Goal: Information Seeking & Learning: Find contact information

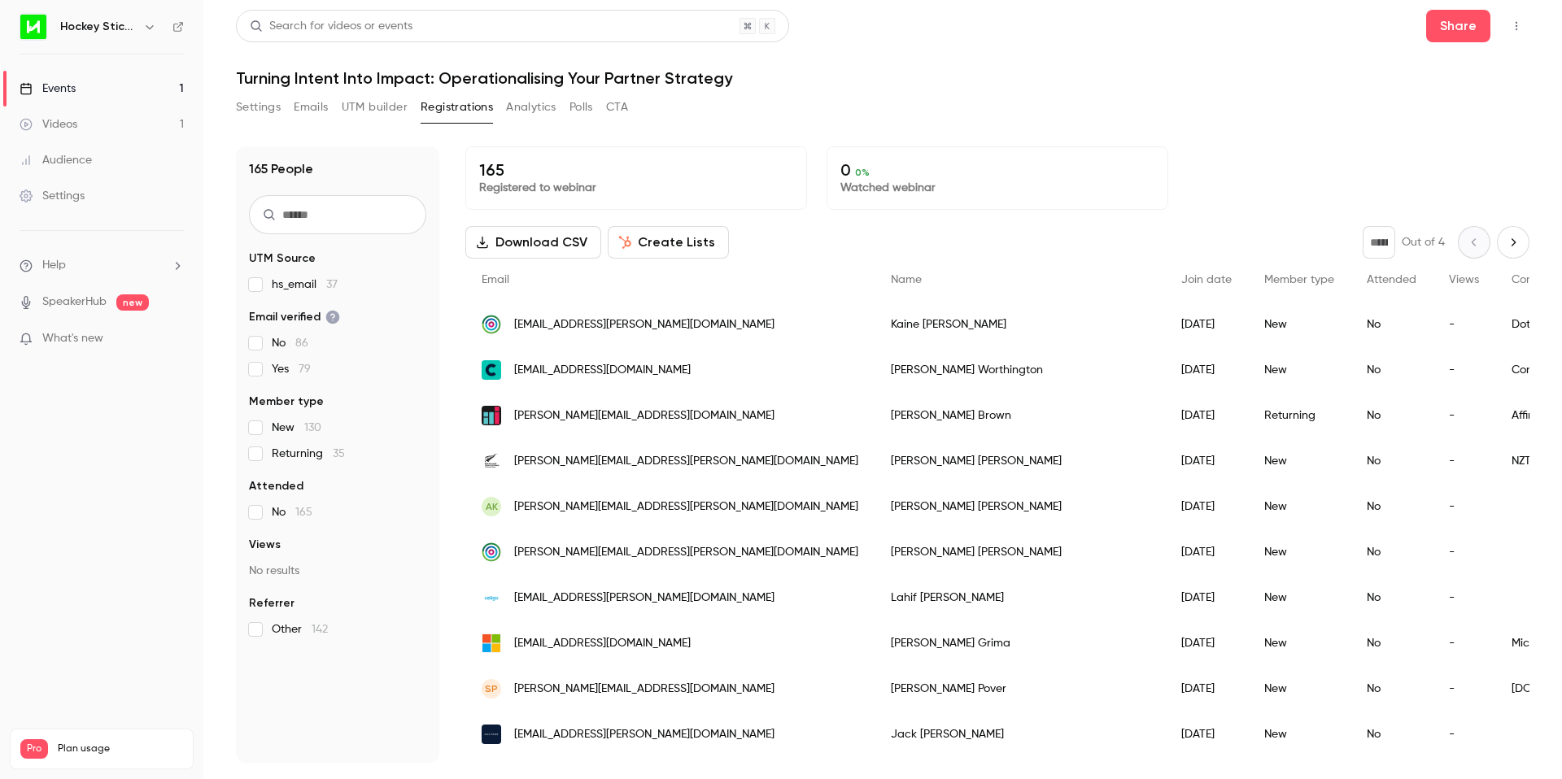
click at [630, 325] on span "[EMAIL_ADDRESS][PERSON_NAME][DOMAIN_NAME]" at bounding box center [644, 324] width 260 height 17
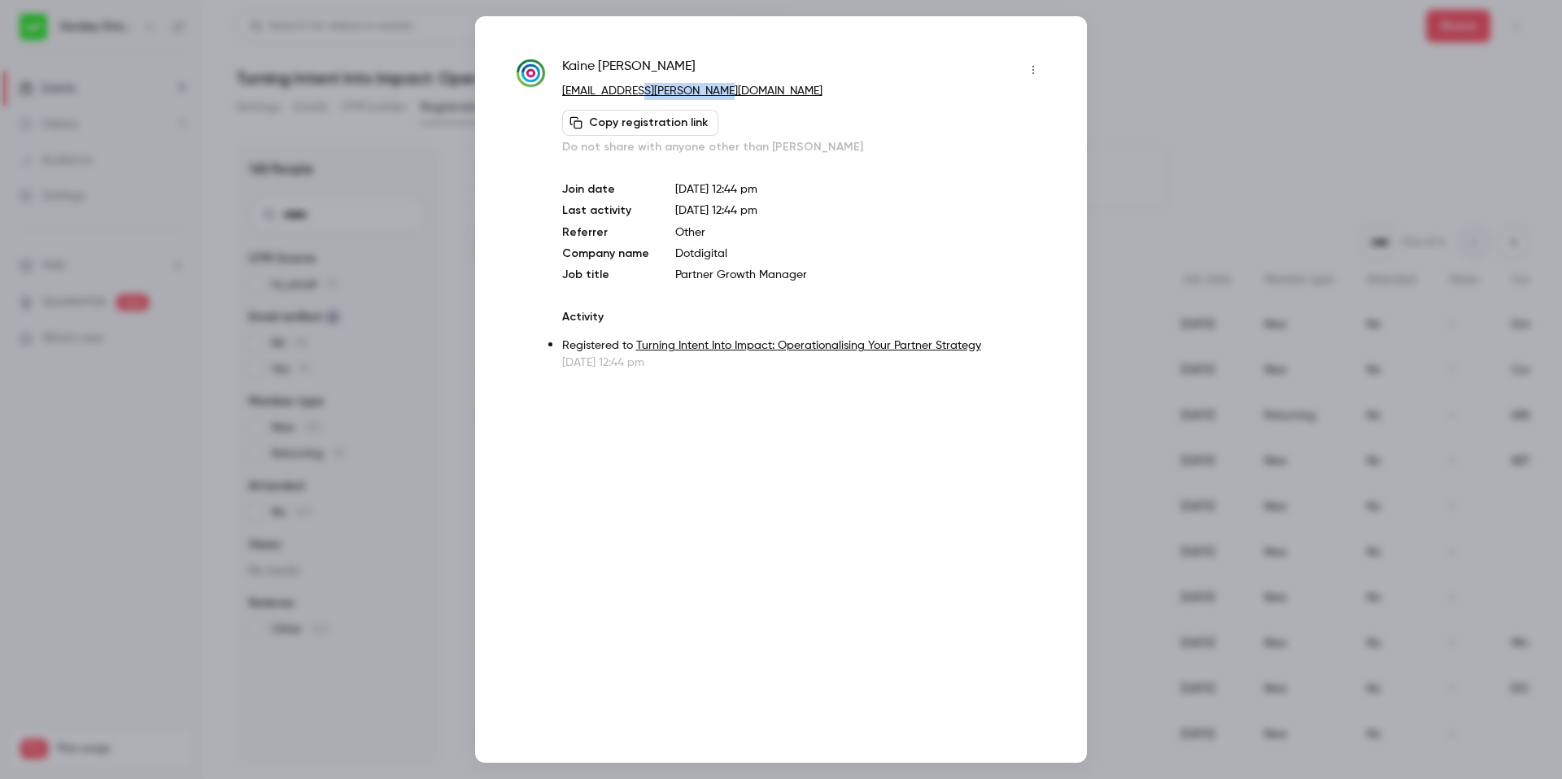
drag, startPoint x: 739, startPoint y: 87, endPoint x: 638, endPoint y: 86, distance: 100.9
click at [638, 86] on p "[EMAIL_ADDRESS][PERSON_NAME][DOMAIN_NAME]" at bounding box center [804, 91] width 484 height 17
click at [1170, 60] on div at bounding box center [781, 389] width 1562 height 779
